Goal: Navigation & Orientation: Find specific page/section

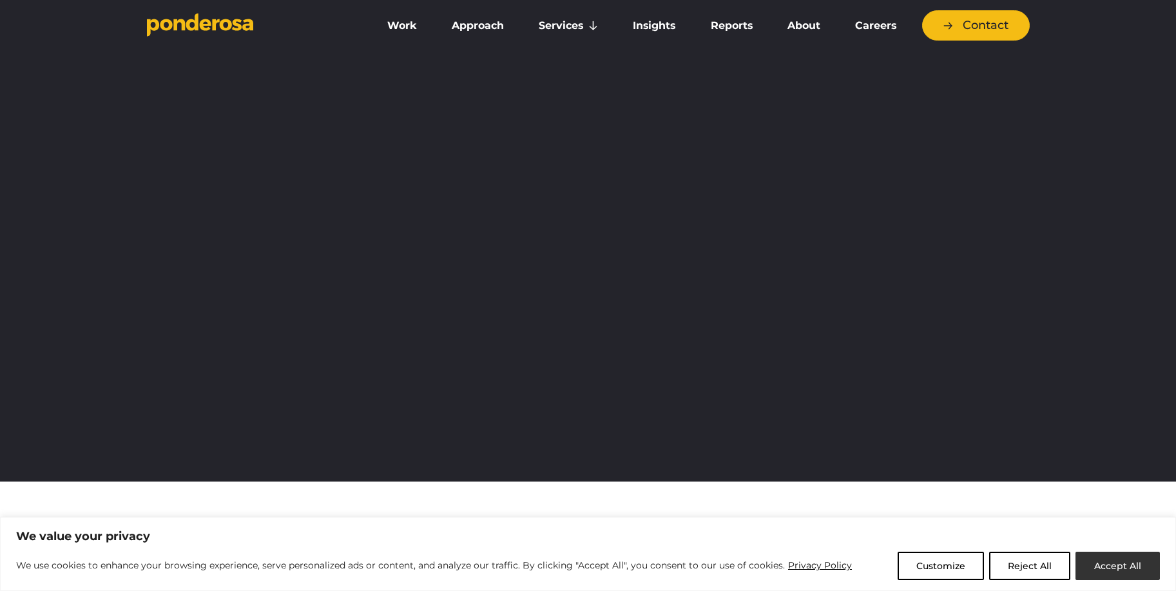
click at [1134, 567] on button "Accept All" at bounding box center [1117, 566] width 84 height 28
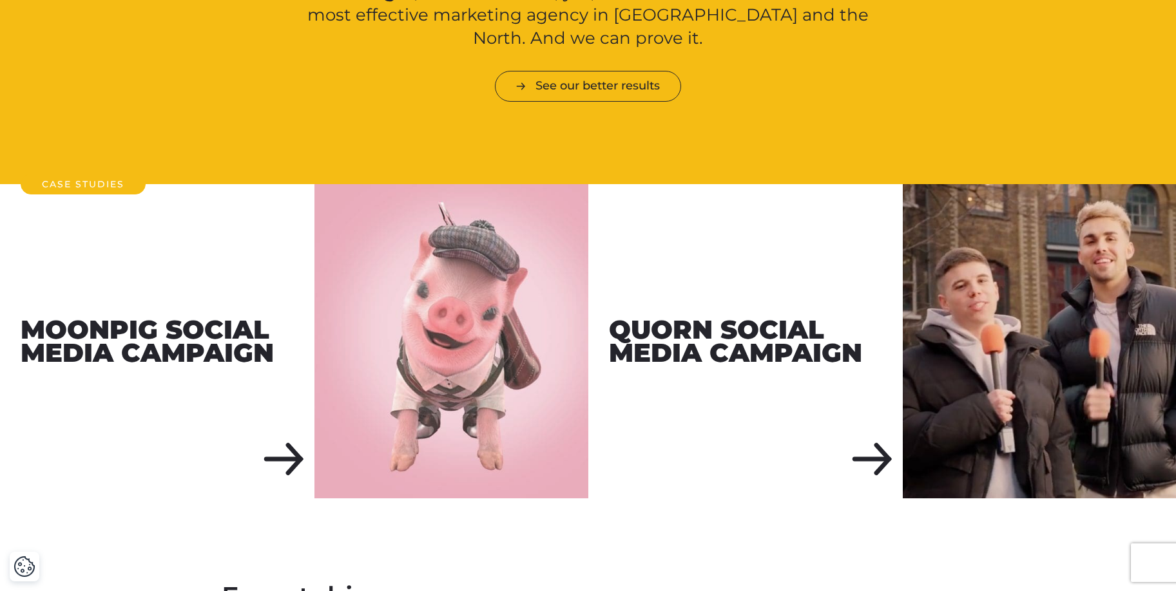
scroll to position [1435, 0]
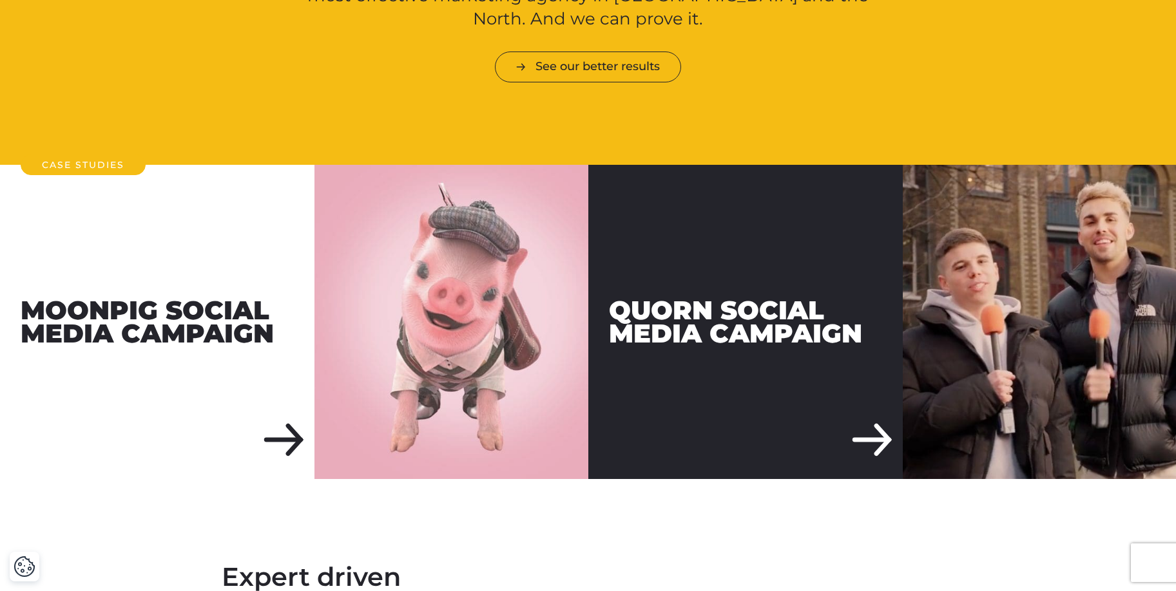
click at [537, 316] on div "Moonpig Social Media Campaign Quorn Social Media Campaign" at bounding box center [588, 322] width 1176 height 314
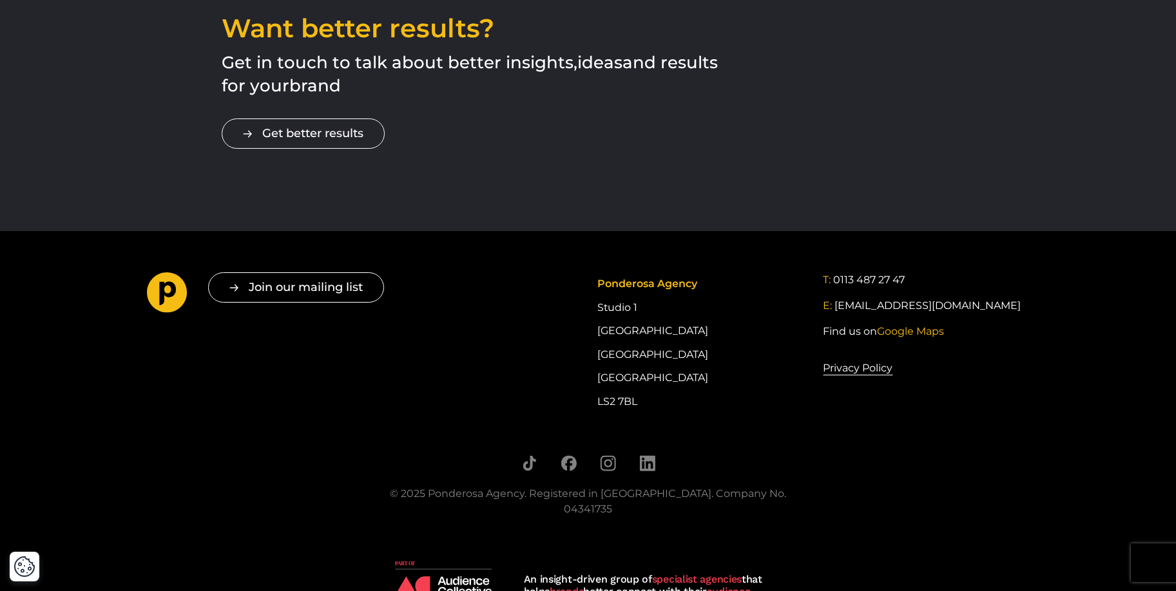
scroll to position [2296, 0]
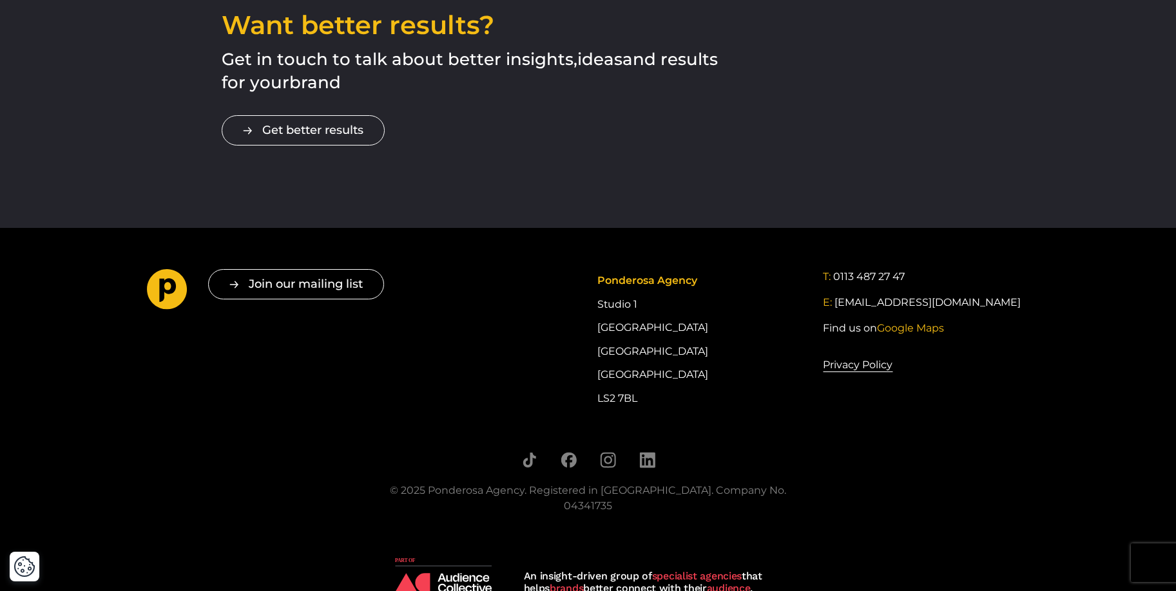
drag, startPoint x: 652, startPoint y: 376, endPoint x: 598, endPoint y: 258, distance: 129.4
click at [598, 269] on div "Ponderosa Agency Studio 1 Cross York Street Studios Cross York Street Leeds LS2…" at bounding box center [700, 339] width 206 height 141
copy div "Ponderosa Agency Studio 1 Cross York Street Studios Cross York Street Leeds LS2…"
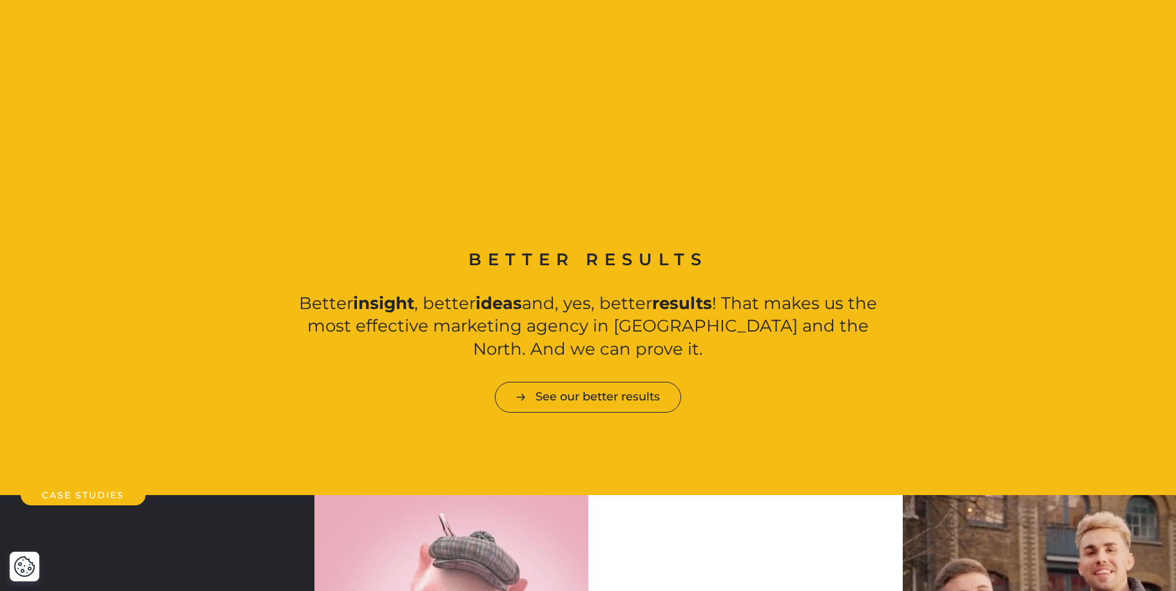
scroll to position [0, 0]
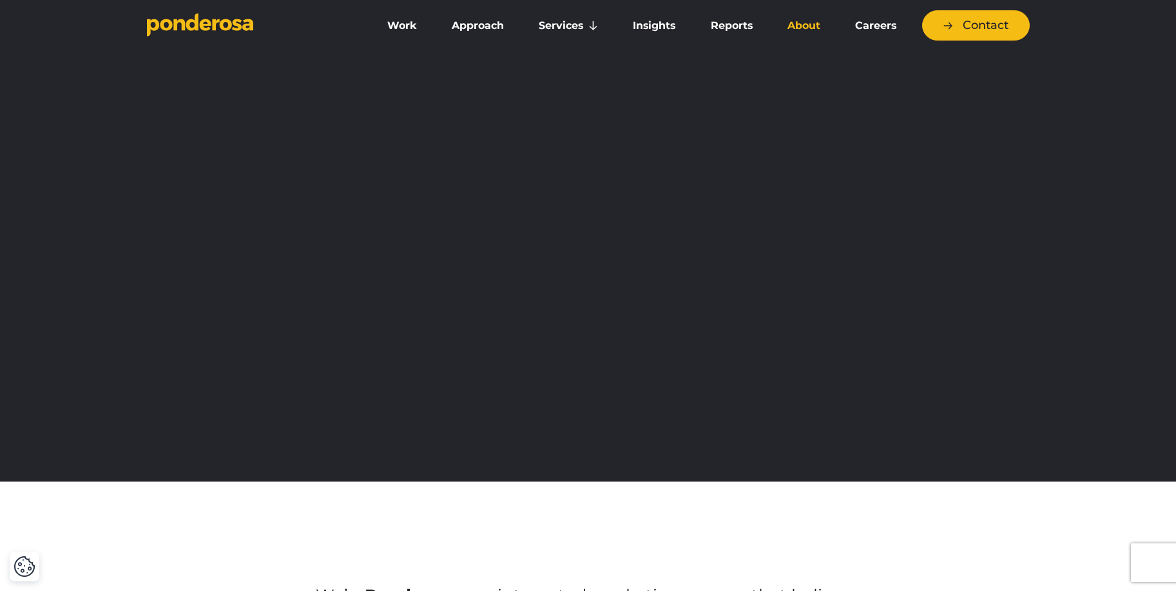
click at [804, 24] on link "About" at bounding box center [803, 25] width 62 height 27
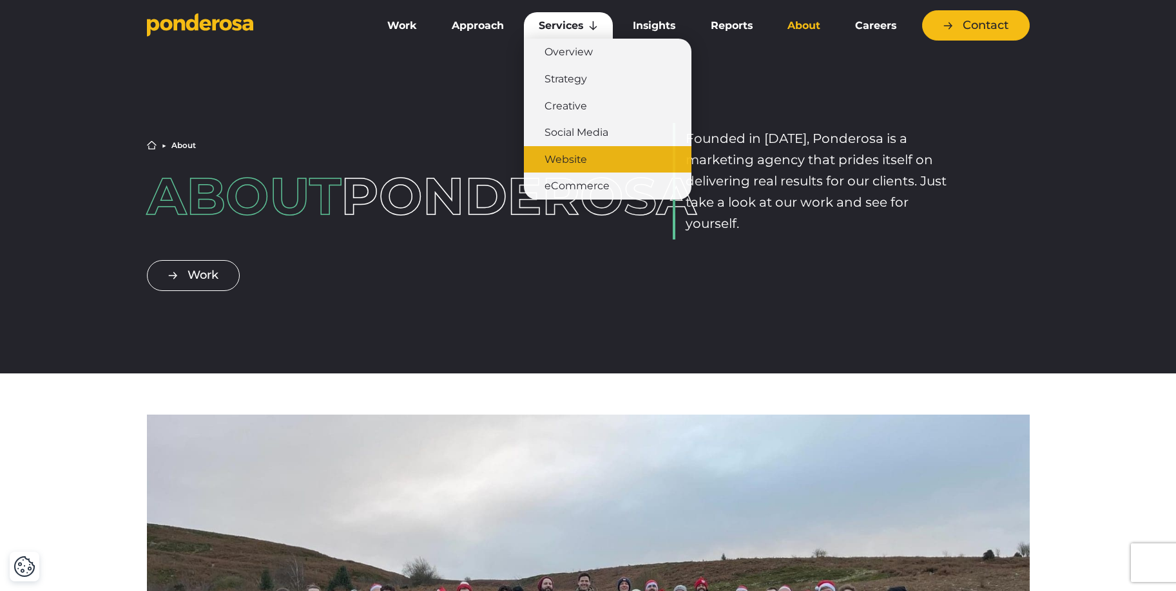
click at [575, 157] on link "Website" at bounding box center [607, 159] width 167 height 27
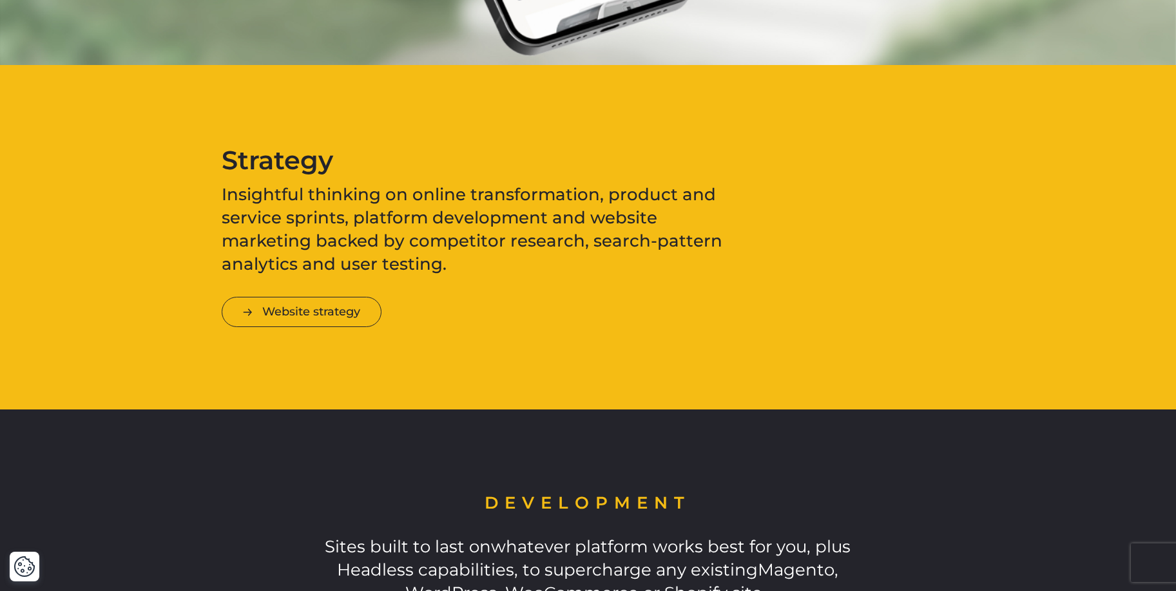
scroll to position [2169, 0]
